Goal: Browse casually

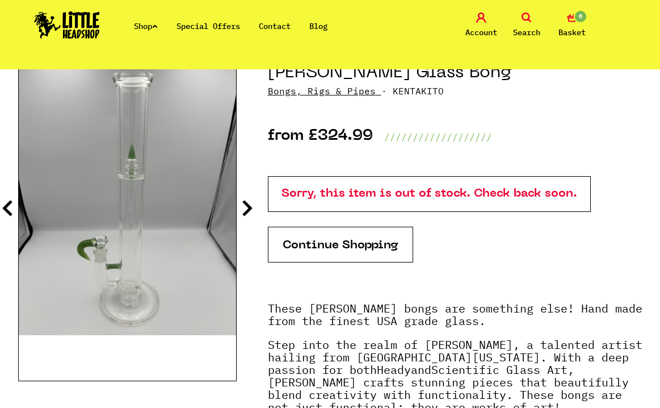
scroll to position [128, 0]
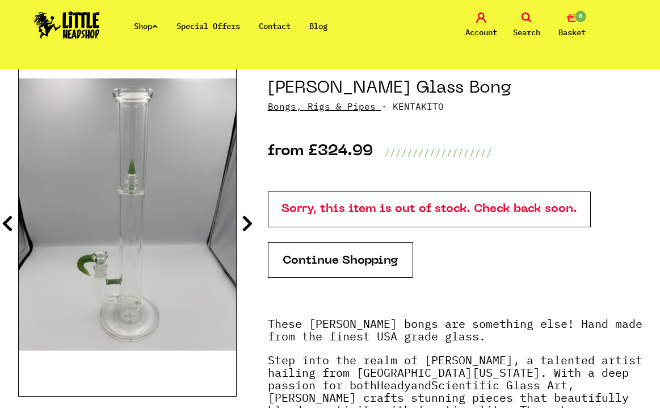
click at [250, 224] on icon at bounding box center [247, 223] width 11 height 18
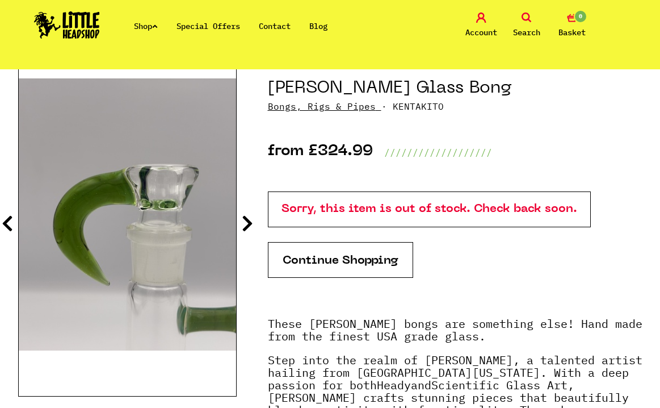
click at [250, 224] on icon at bounding box center [247, 223] width 11 height 18
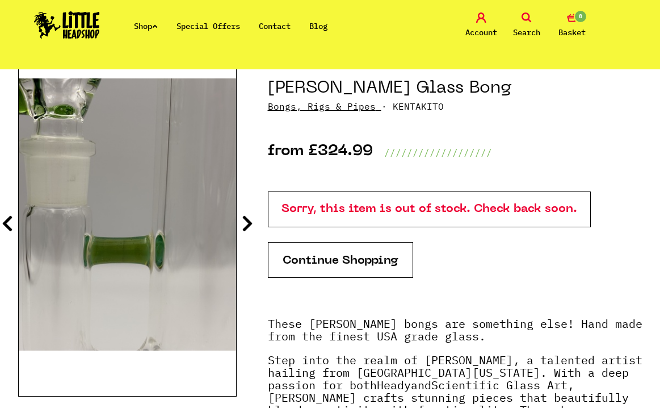
click at [250, 224] on icon at bounding box center [247, 223] width 11 height 18
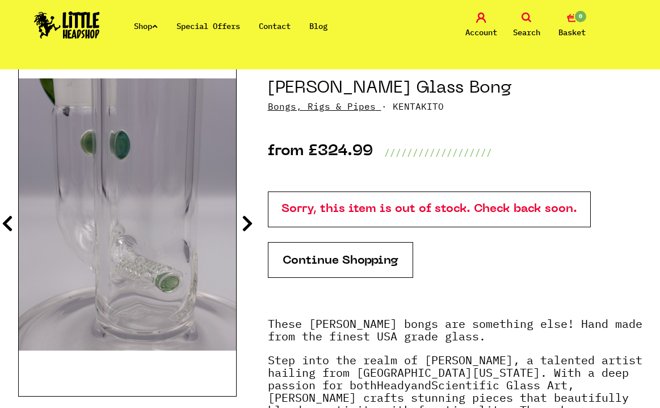
click at [250, 224] on icon at bounding box center [247, 223] width 11 height 18
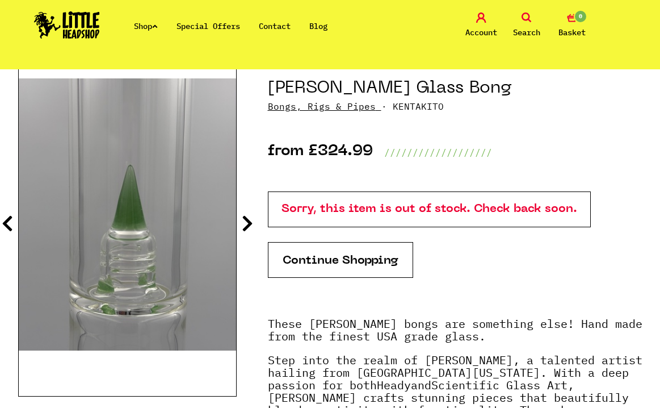
click at [250, 224] on icon at bounding box center [247, 223] width 11 height 18
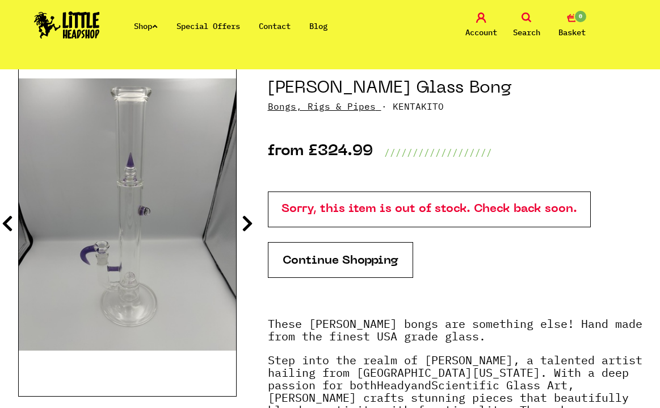
click at [250, 224] on icon at bounding box center [247, 223] width 11 height 18
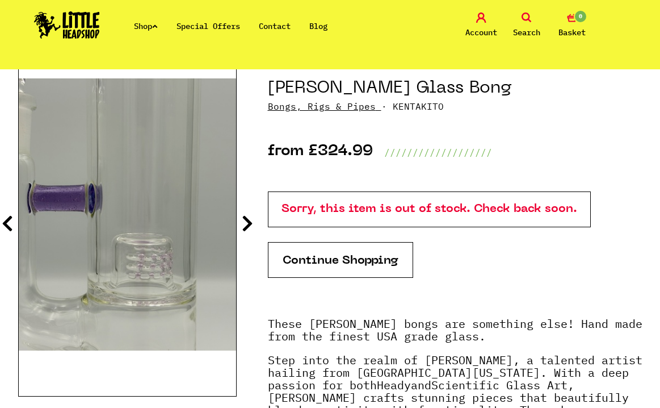
click at [250, 224] on icon at bounding box center [247, 223] width 11 height 18
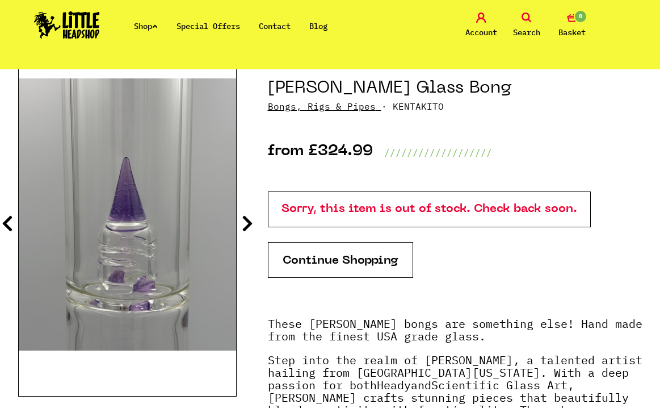
click at [250, 224] on icon at bounding box center [247, 223] width 11 height 18
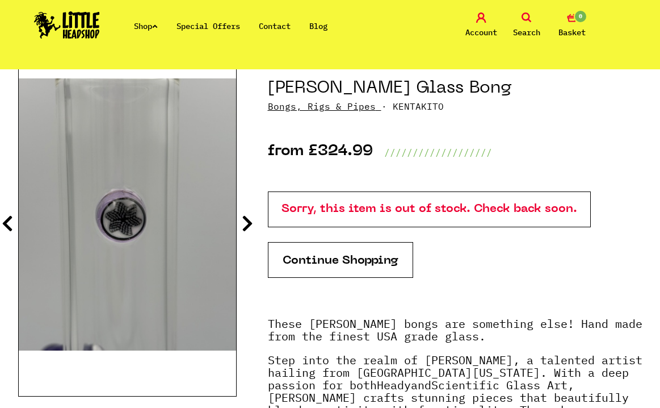
click at [250, 224] on icon at bounding box center [247, 223] width 11 height 18
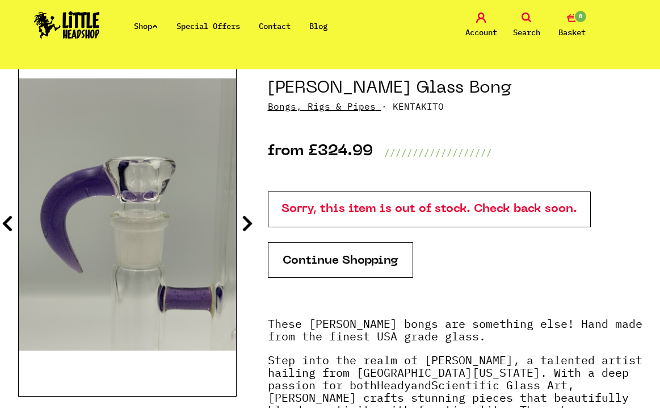
click at [250, 224] on icon at bounding box center [247, 223] width 11 height 18
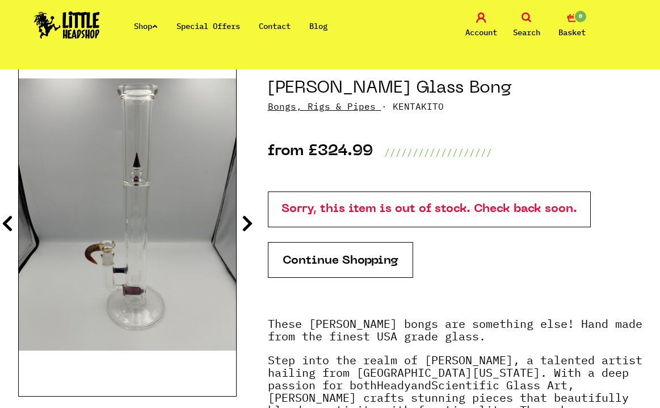
click at [250, 224] on icon at bounding box center [247, 223] width 11 height 18
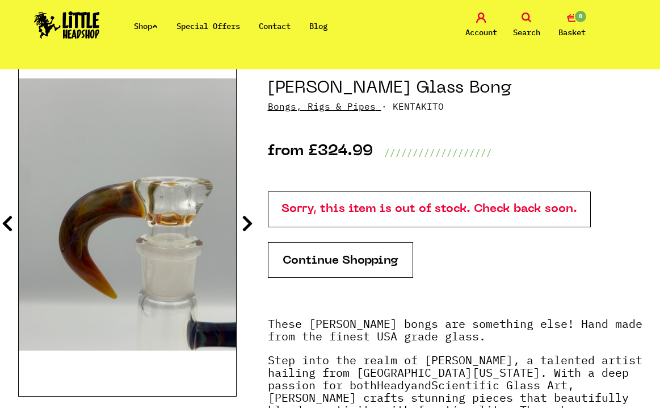
click at [250, 224] on icon at bounding box center [247, 223] width 11 height 18
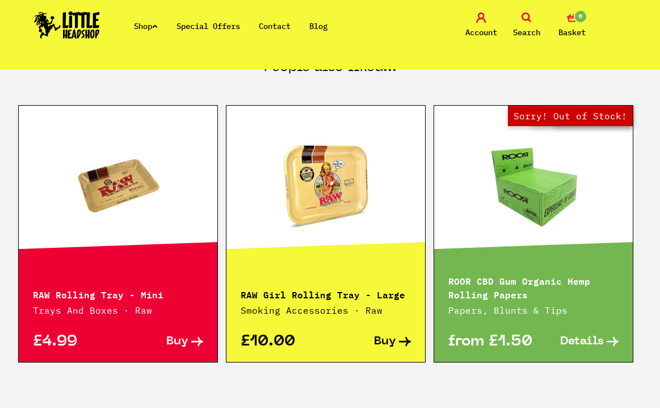
scroll to position [819, 0]
